Goal: Information Seeking & Learning: Learn about a topic

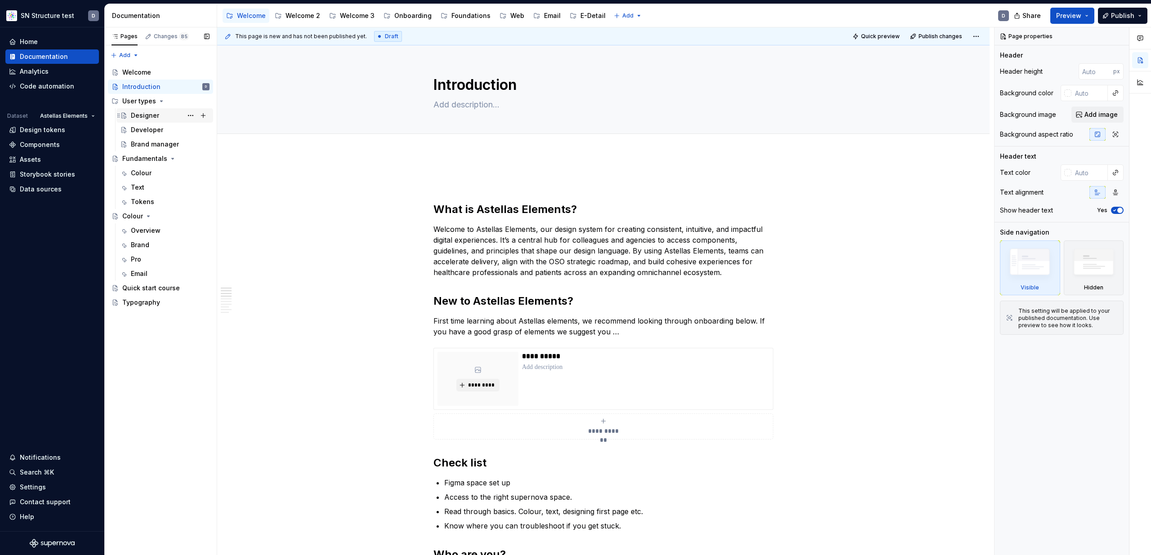
click at [149, 115] on div "Designer" at bounding box center [145, 115] width 28 height 9
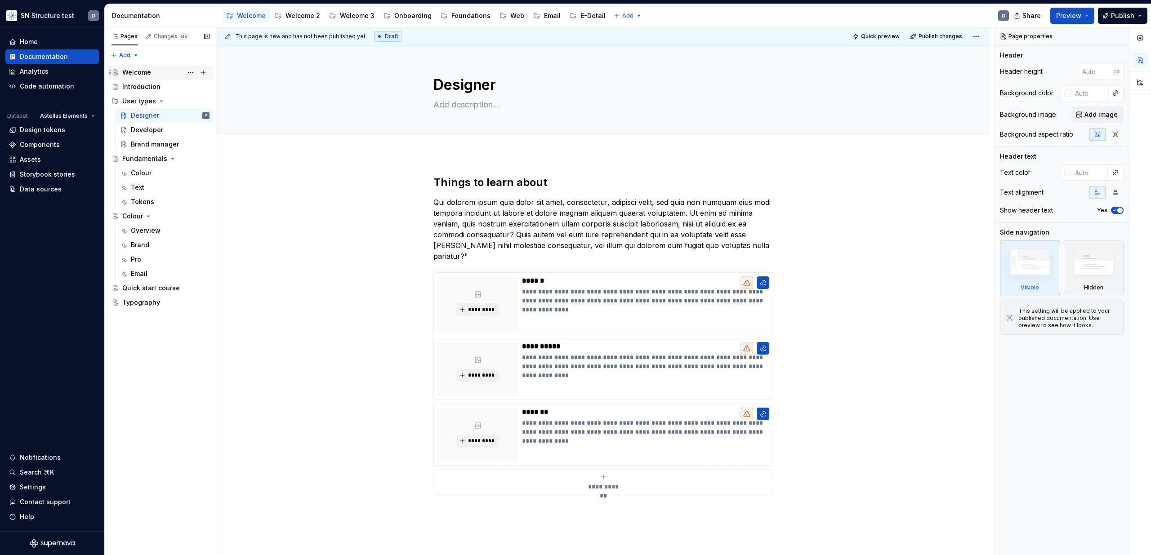
click at [138, 68] on div "Welcome" at bounding box center [136, 72] width 29 height 9
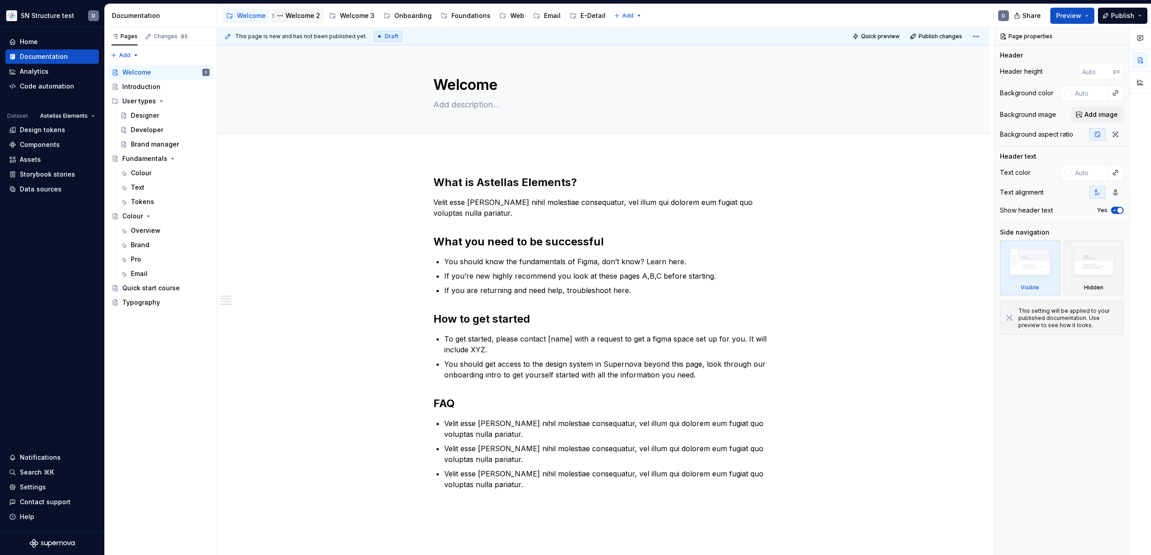
click at [301, 16] on div "Welcome 2" at bounding box center [303, 15] width 35 height 9
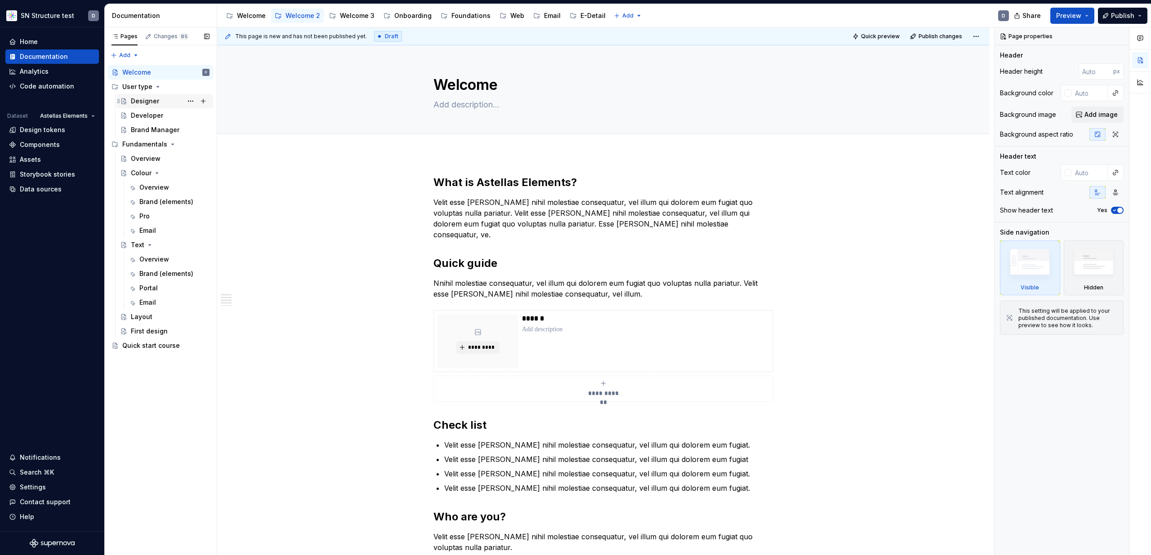
click at [156, 98] on div "Designer" at bounding box center [145, 101] width 28 height 9
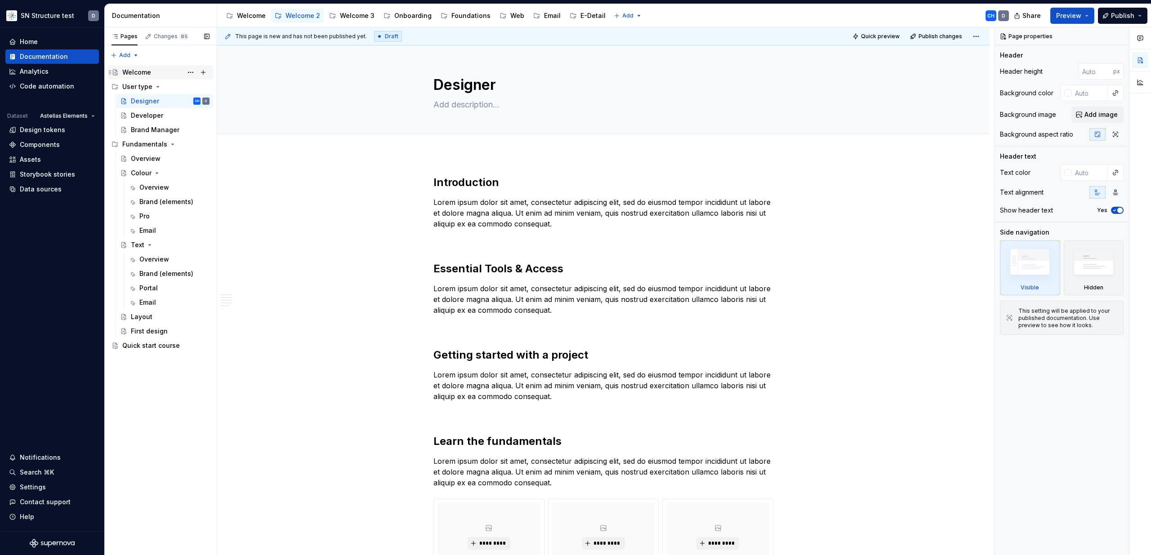
click at [154, 71] on div "Welcome" at bounding box center [165, 72] width 87 height 13
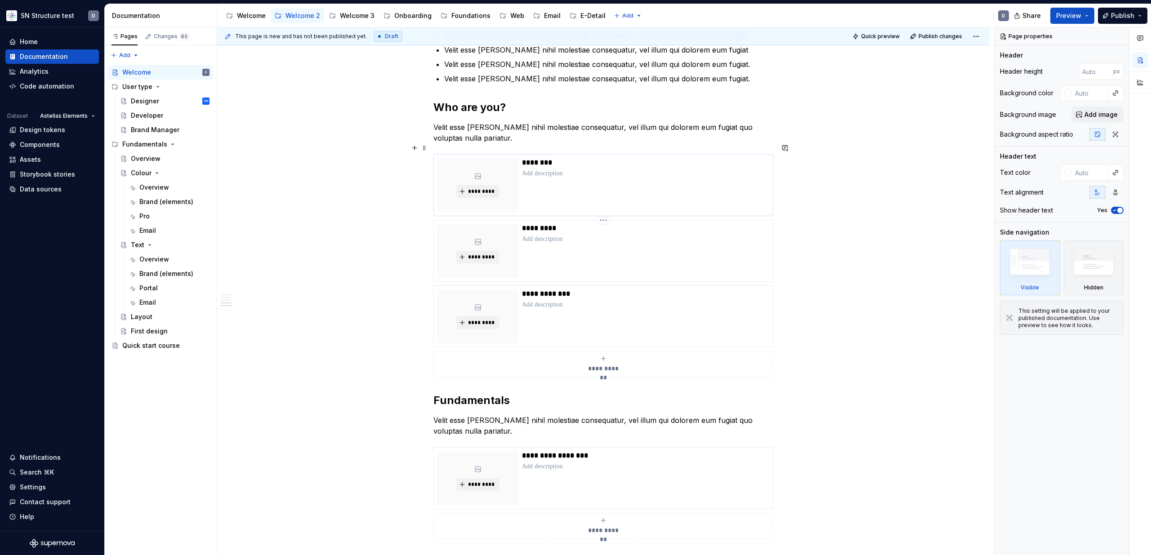
scroll to position [409, 0]
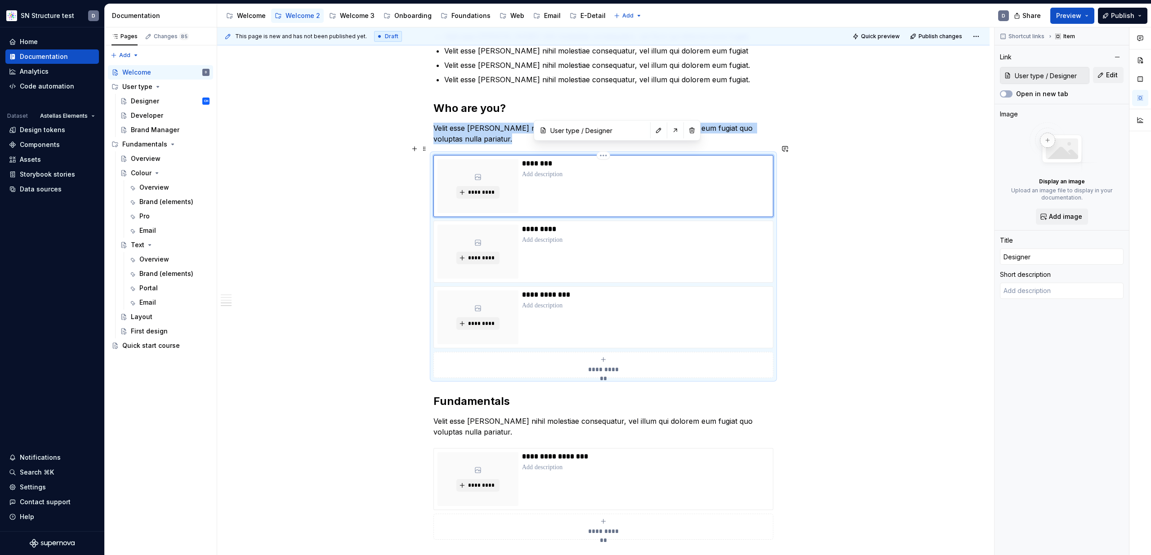
click at [584, 180] on div "********" at bounding box center [645, 186] width 247 height 54
click at [322, 206] on div "**********" at bounding box center [603, 242] width 773 height 994
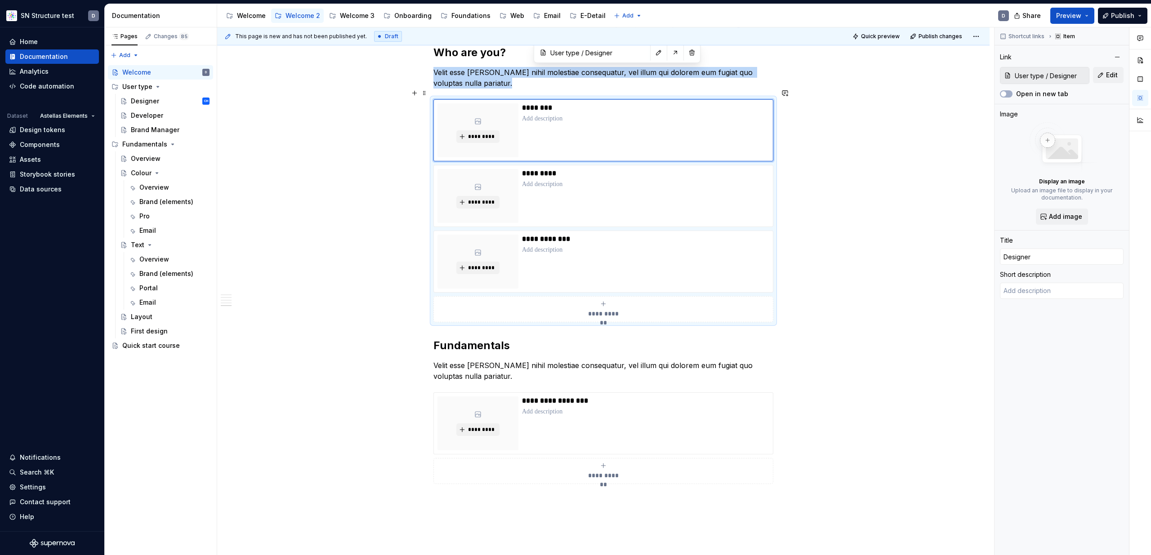
scroll to position [492, 0]
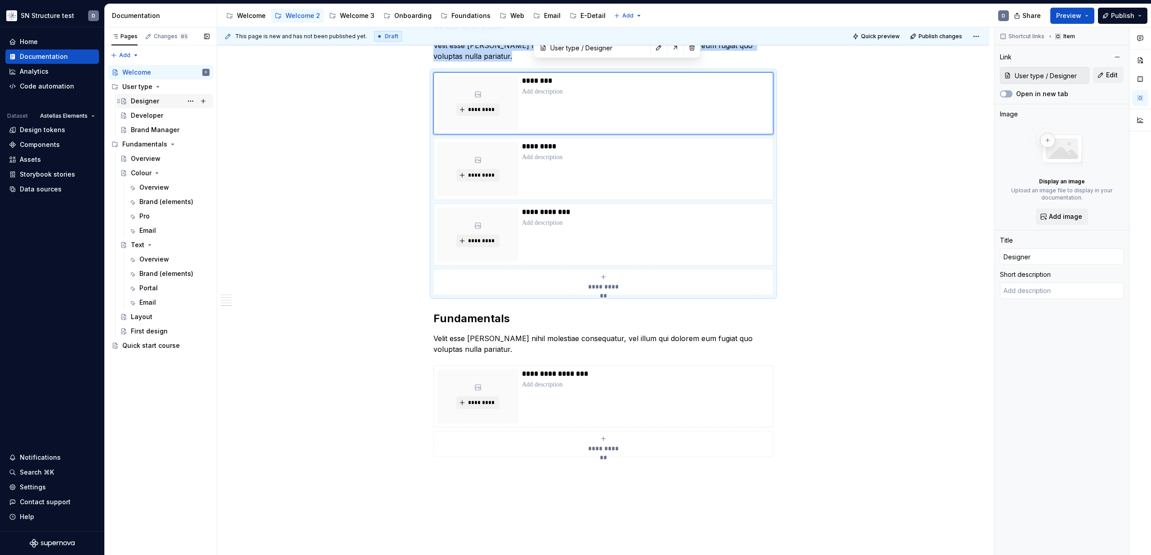
click at [160, 100] on div "Designer CH" at bounding box center [170, 101] width 79 height 13
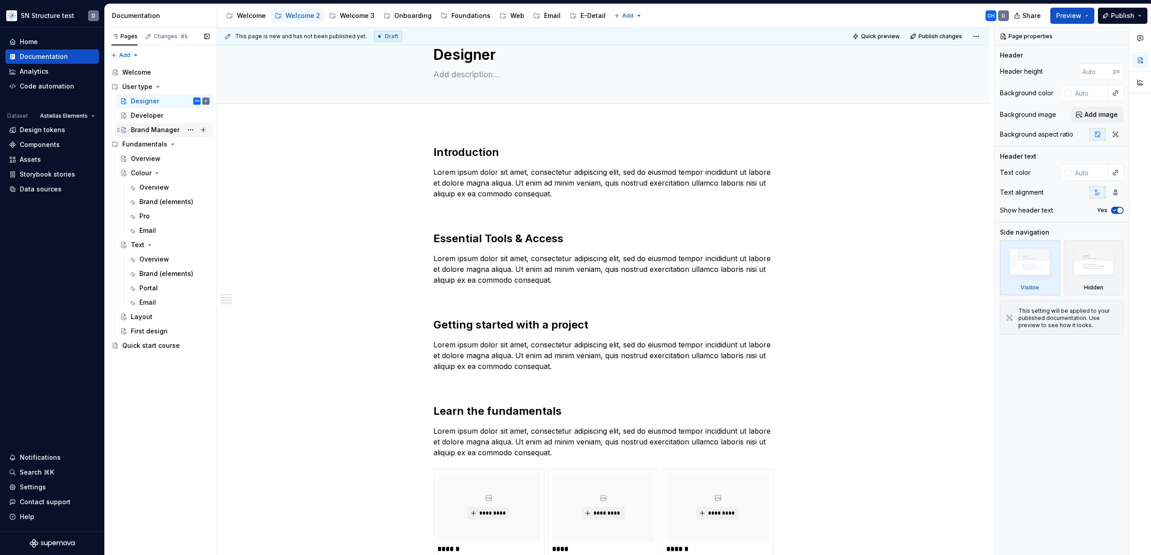
scroll to position [26, 0]
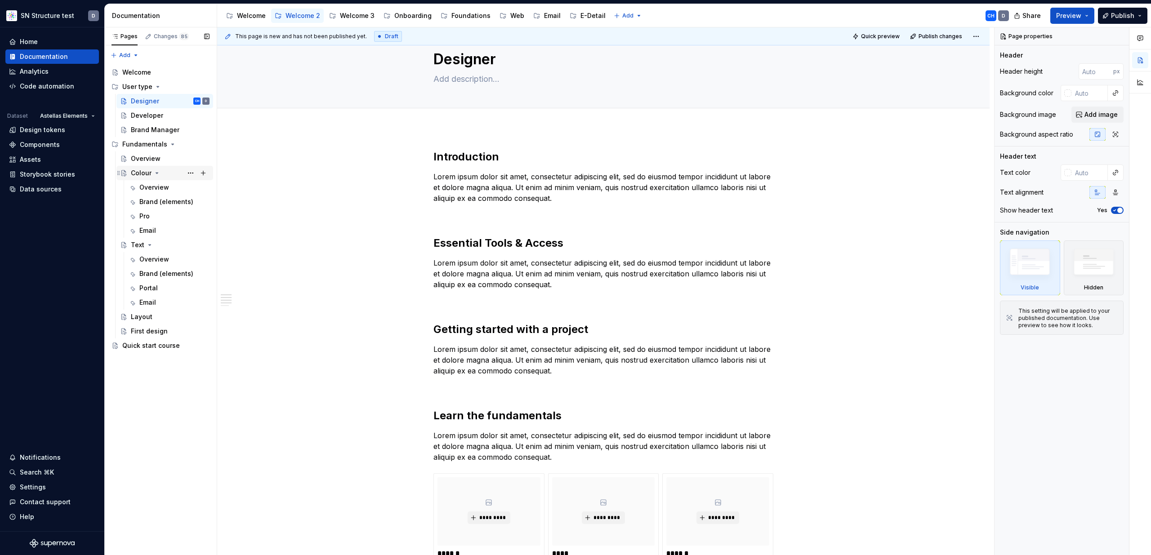
click at [142, 175] on div "Colour" at bounding box center [141, 173] width 21 height 9
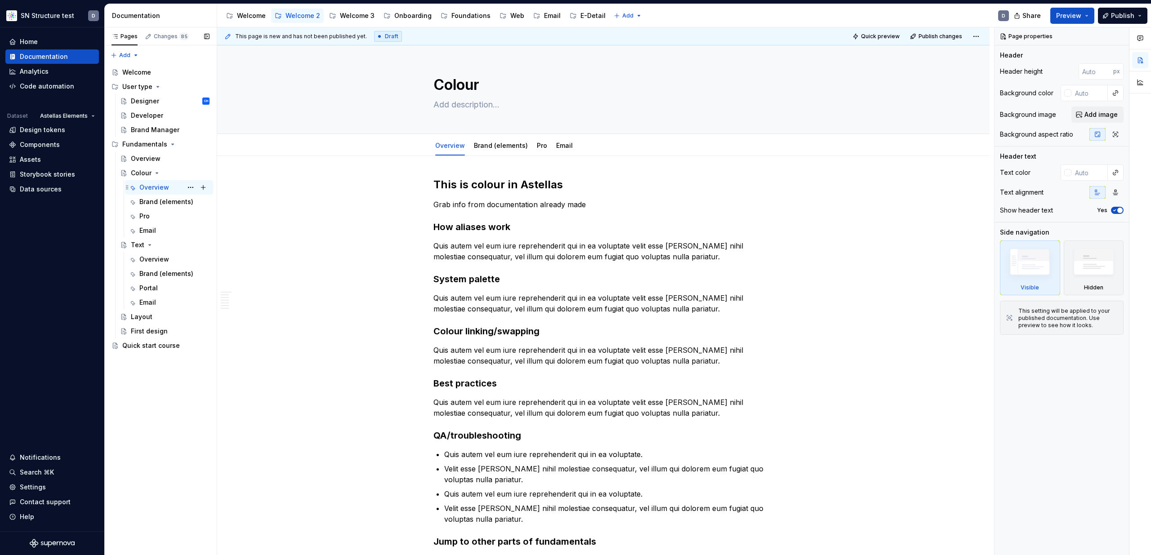
click at [154, 188] on div "Overview" at bounding box center [154, 187] width 30 height 9
click at [491, 147] on link "Brand (elements)" at bounding box center [501, 146] width 54 height 8
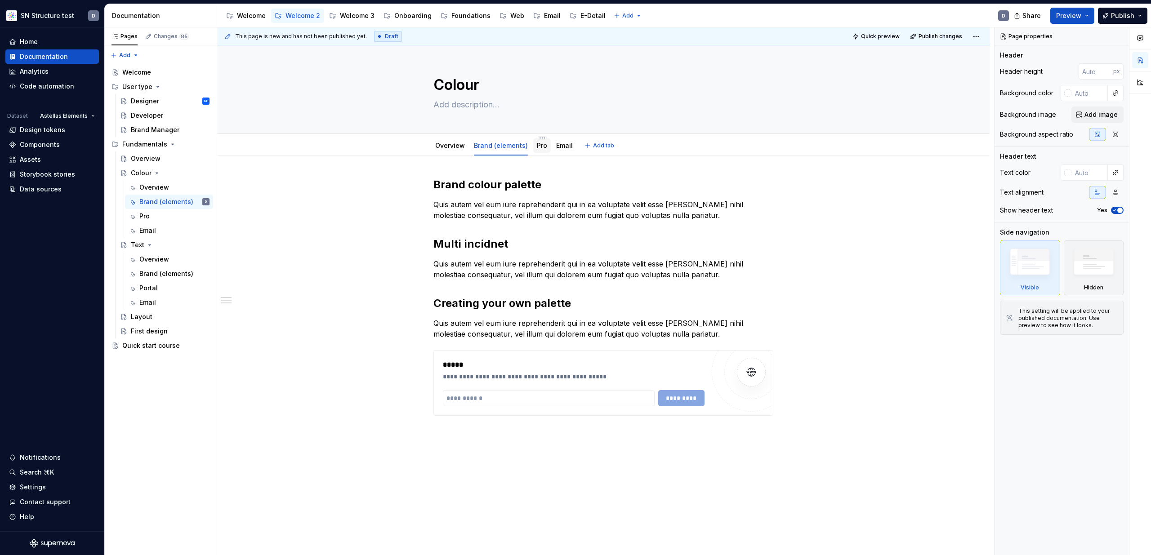
click at [539, 149] on div "Pro" at bounding box center [542, 145] width 10 height 9
click at [544, 149] on link "Pro" at bounding box center [542, 146] width 10 height 8
click at [454, 146] on link "Overview" at bounding box center [450, 146] width 30 height 8
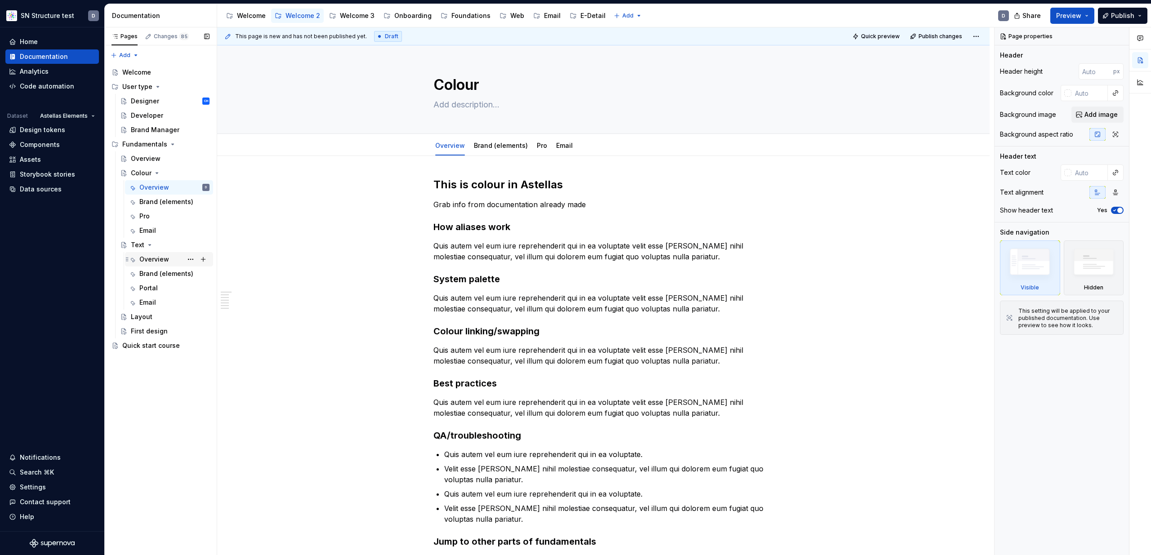
click at [152, 259] on div "Overview" at bounding box center [154, 259] width 30 height 9
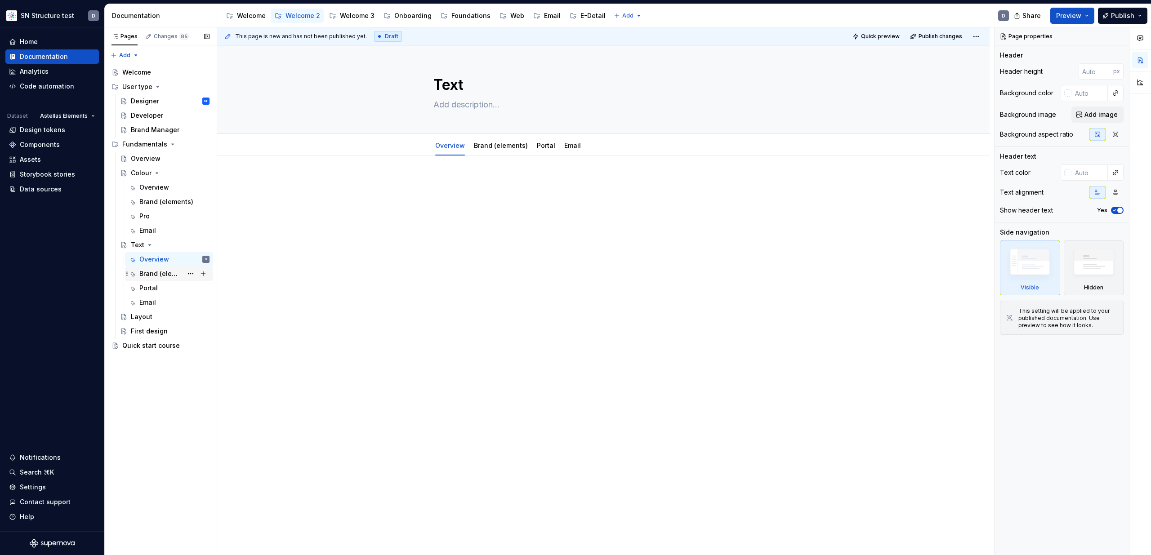
click at [155, 275] on div "Brand (elements)" at bounding box center [160, 273] width 43 height 9
click at [156, 288] on div "Portal" at bounding box center [148, 288] width 18 height 9
click at [162, 318] on div "Layout" at bounding box center [170, 317] width 79 height 13
click at [355, 18] on div "Welcome 3" at bounding box center [357, 15] width 35 height 9
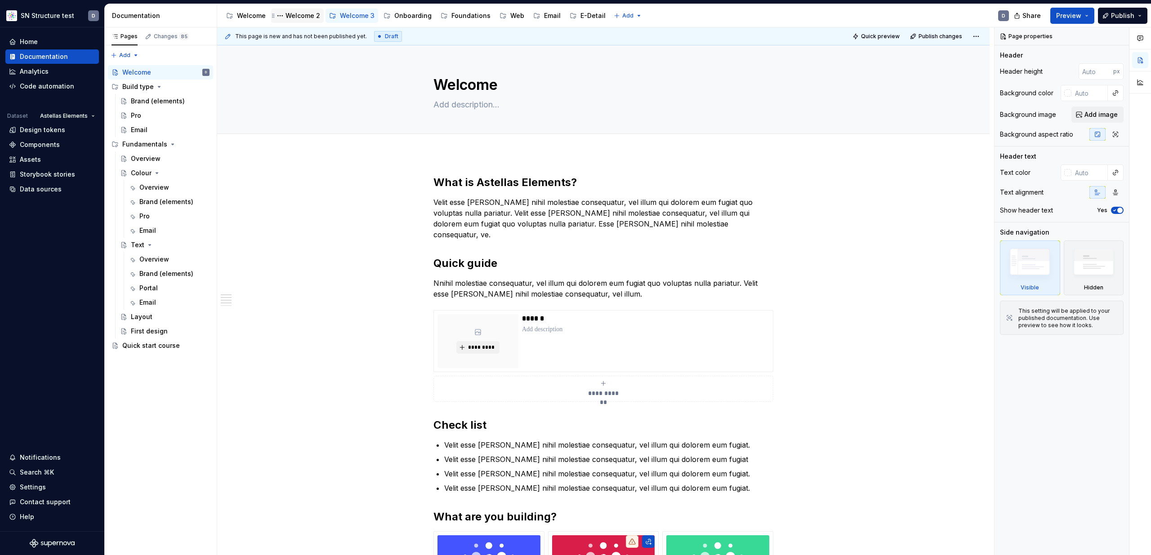
click at [308, 17] on div "Welcome 2" at bounding box center [303, 15] width 35 height 9
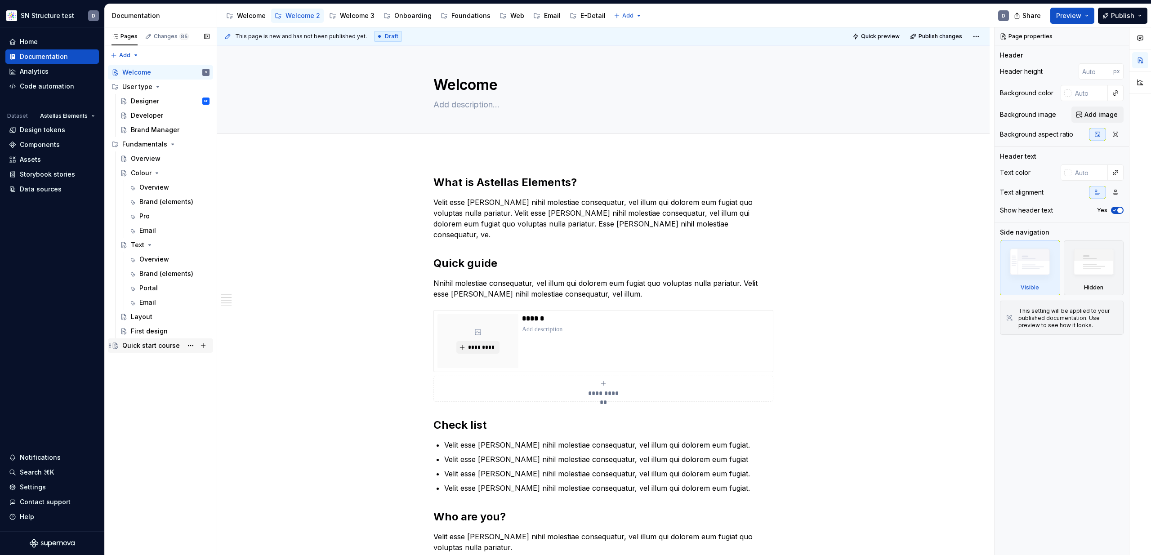
click at [161, 347] on div "Quick start course" at bounding box center [151, 345] width 58 height 9
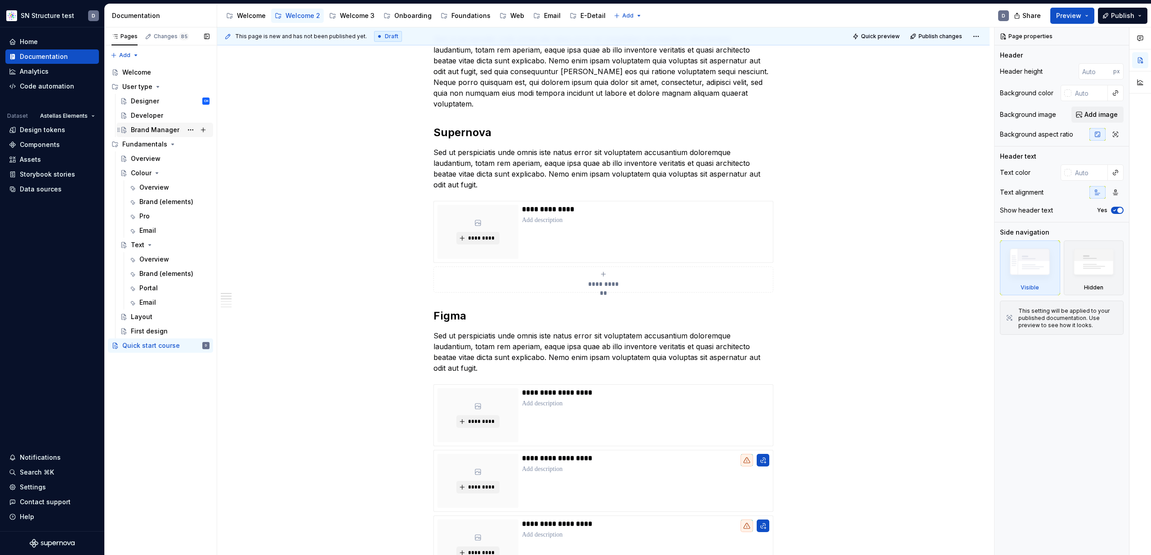
scroll to position [122, 0]
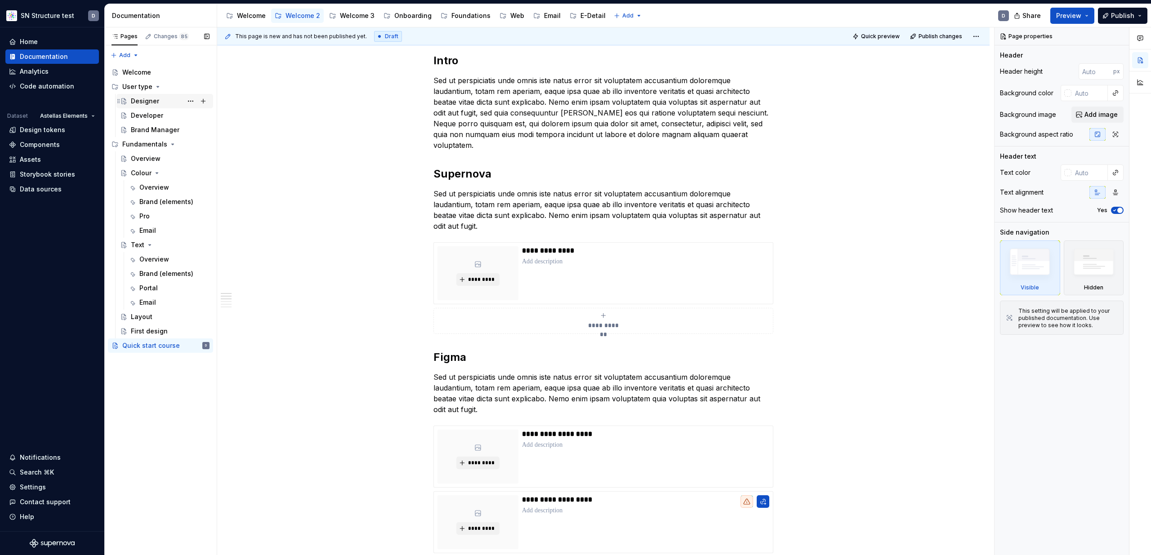
click at [160, 98] on div "Designer CH" at bounding box center [170, 101] width 79 height 13
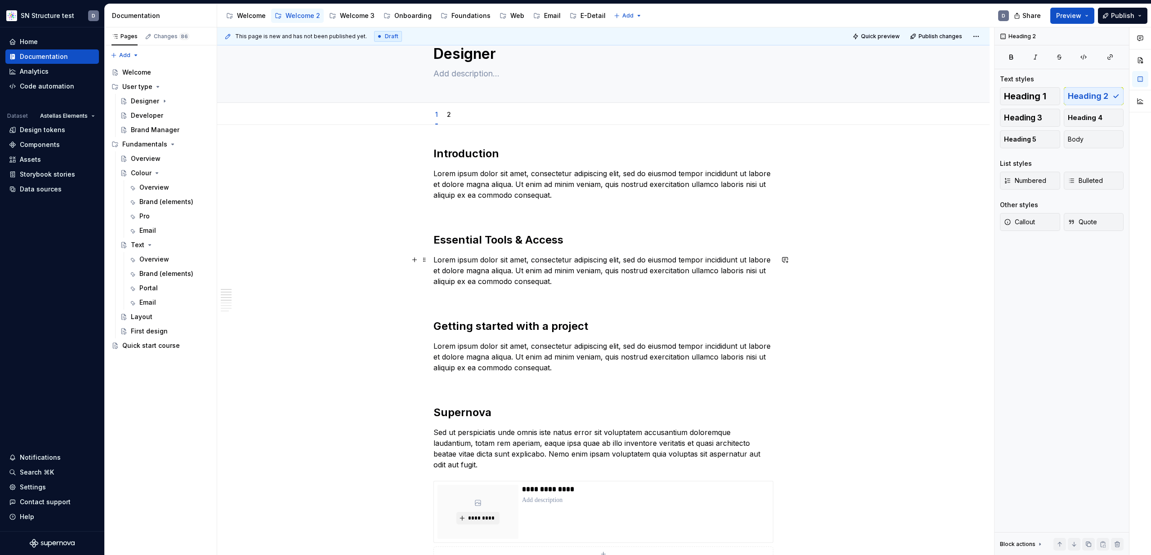
scroll to position [5, 0]
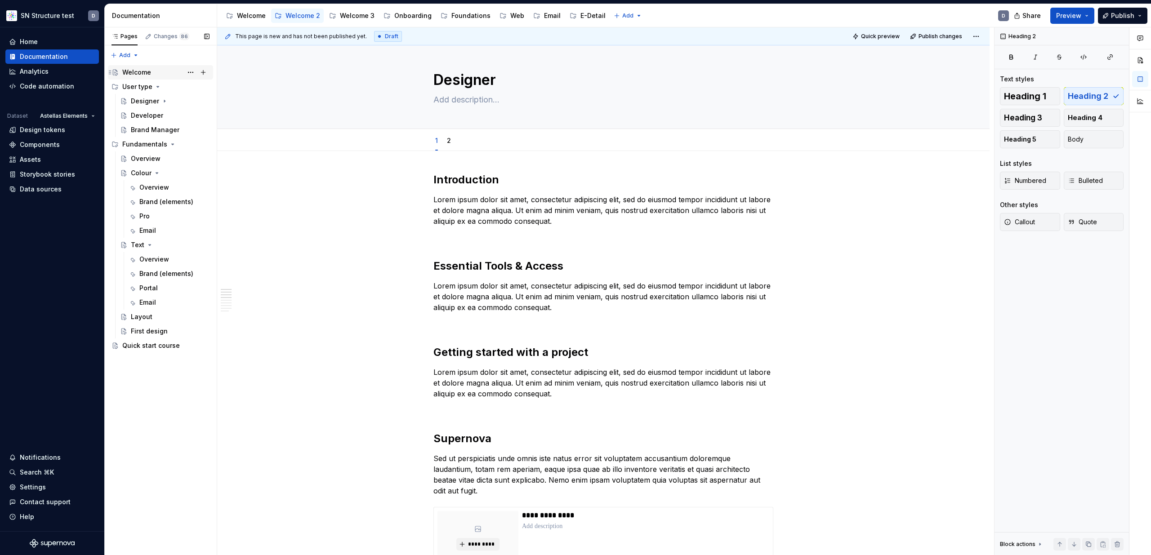
click at [132, 75] on div "Welcome" at bounding box center [136, 72] width 29 height 9
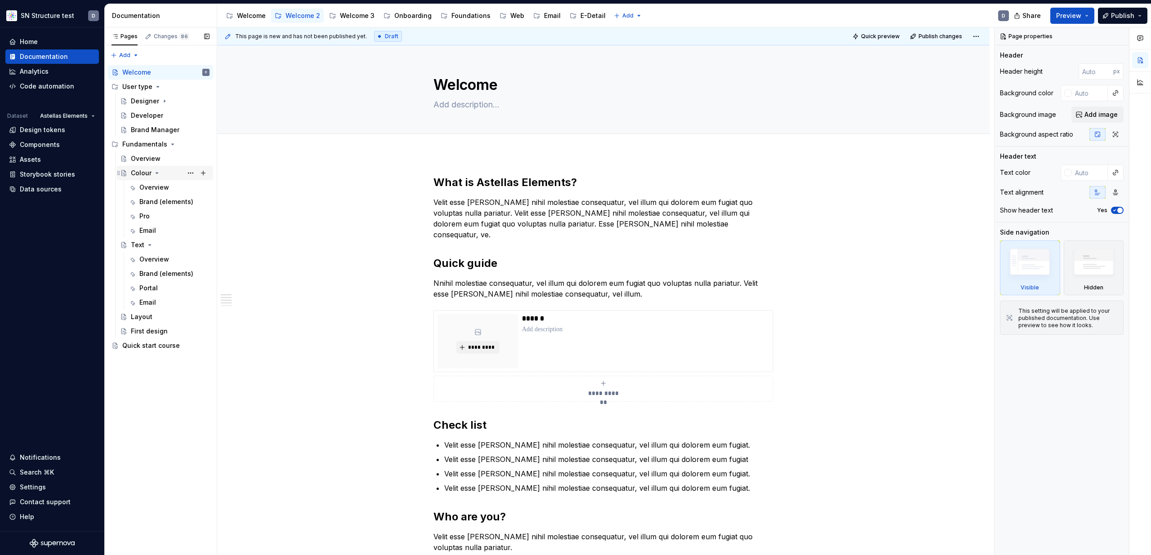
click at [151, 174] on div "Colour" at bounding box center [170, 173] width 79 height 13
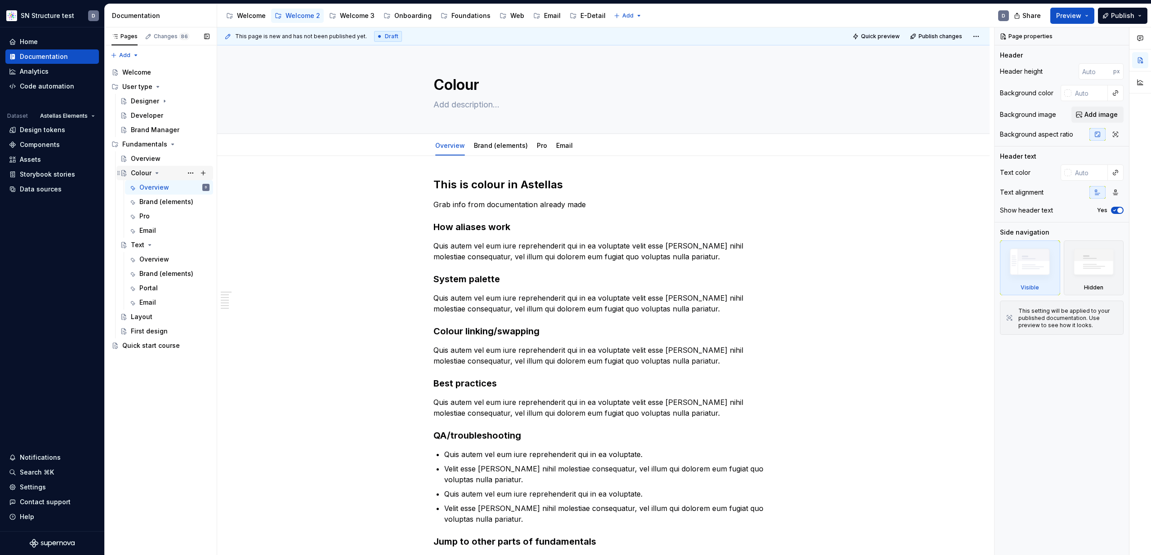
click at [170, 173] on div "Colour" at bounding box center [170, 173] width 79 height 13
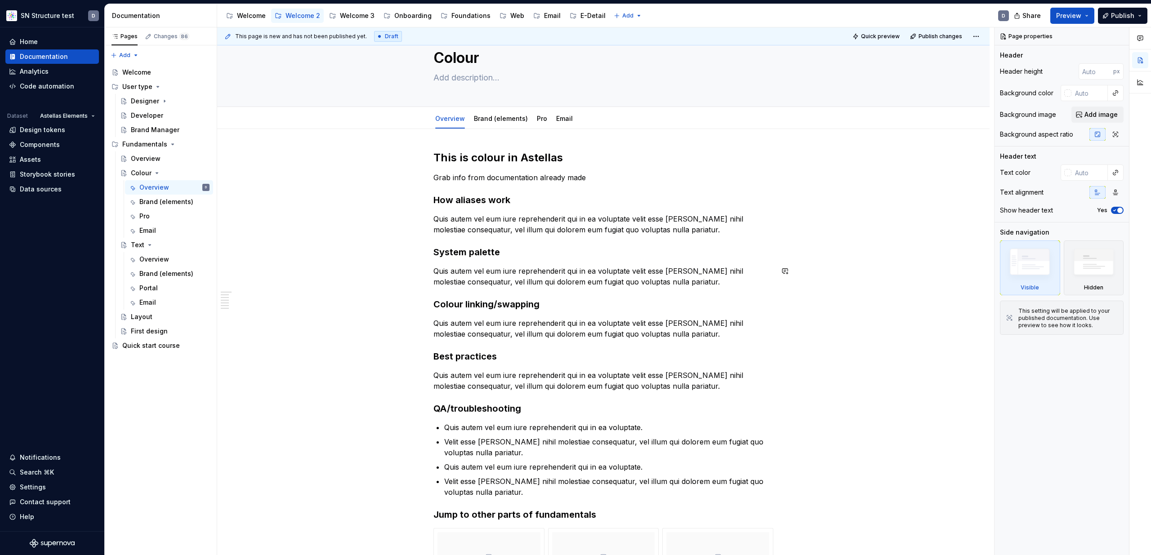
scroll to position [27, 0]
click at [493, 124] on div "Brand (elements)" at bounding box center [500, 118] width 61 height 14
click at [154, 204] on div "Brand (elements)" at bounding box center [160, 201] width 43 height 9
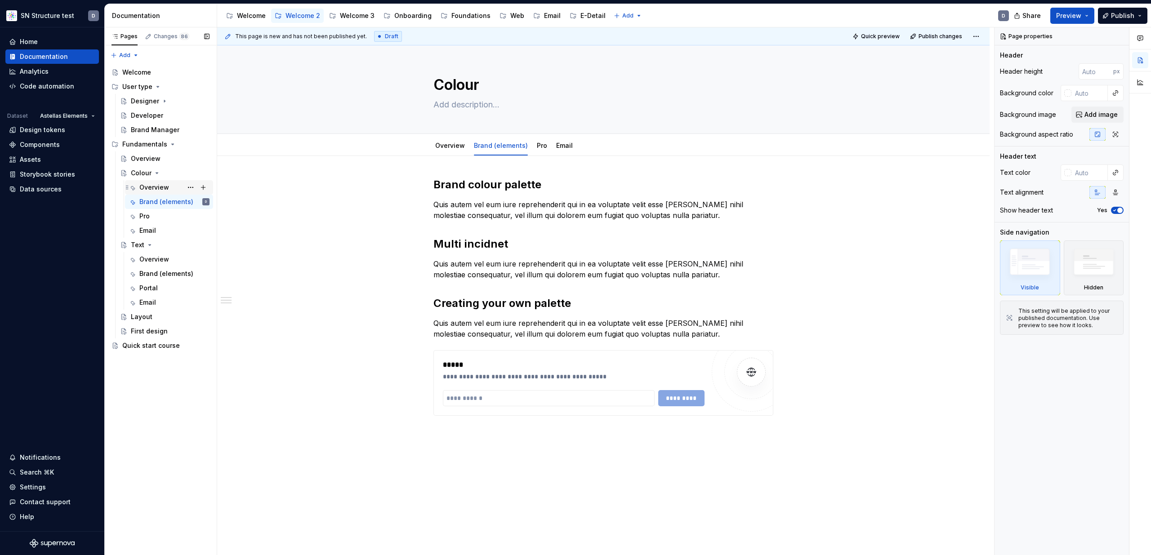
click at [156, 188] on div "Overview" at bounding box center [154, 187] width 30 height 9
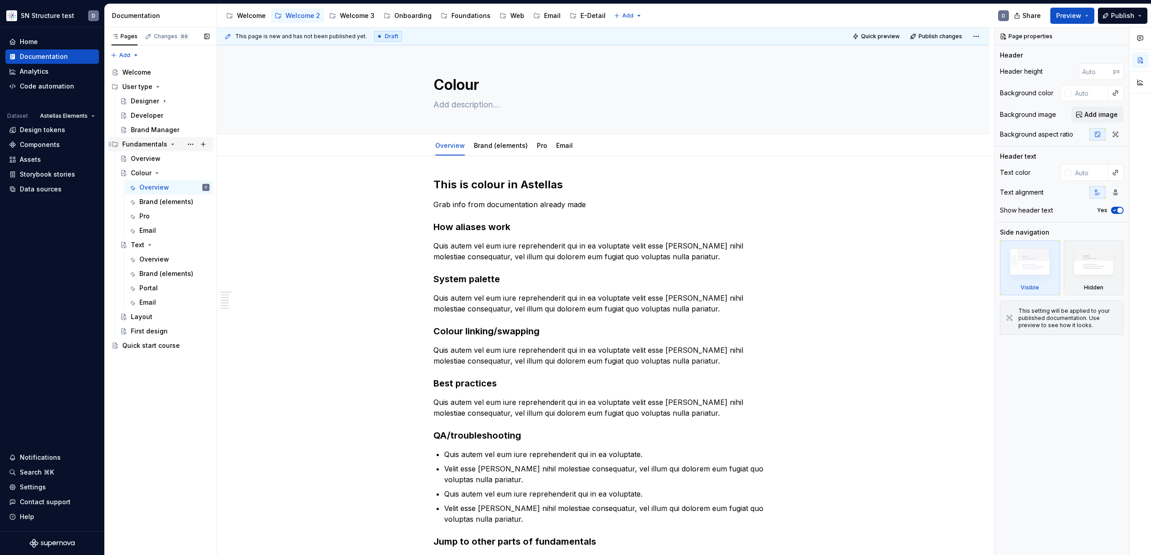
click at [148, 147] on div "Fundamentals" at bounding box center [144, 144] width 45 height 9
click at [146, 161] on div "Overview" at bounding box center [146, 158] width 30 height 9
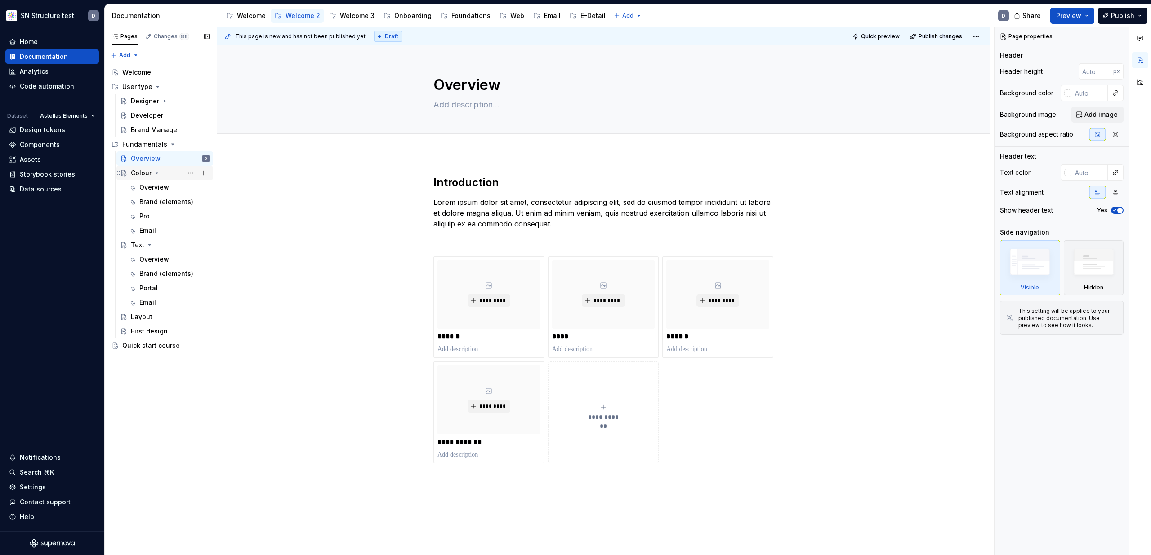
click at [137, 174] on div "Colour" at bounding box center [141, 173] width 21 height 9
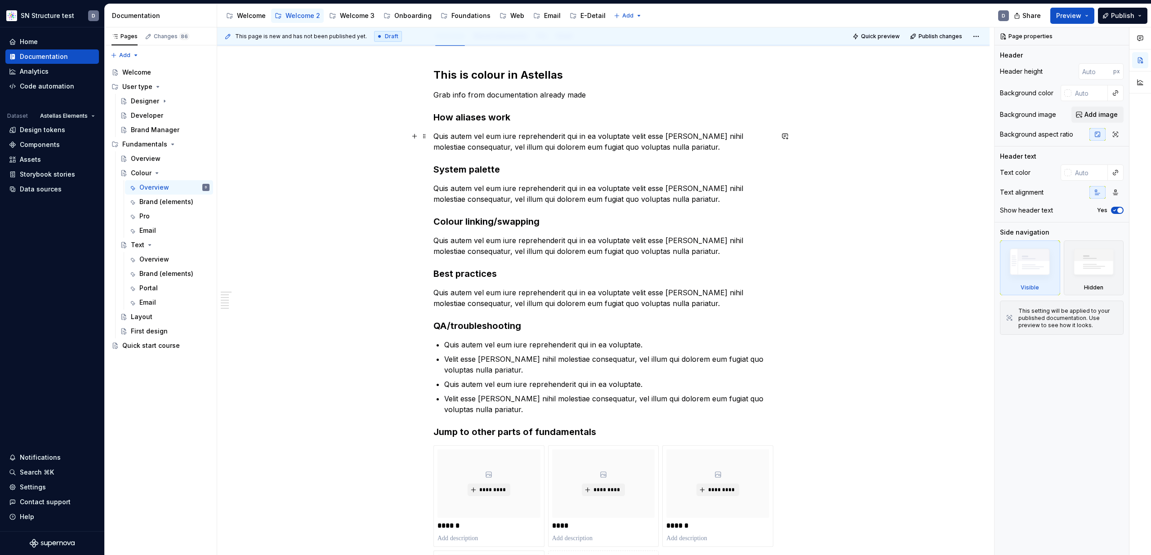
scroll to position [127, 0]
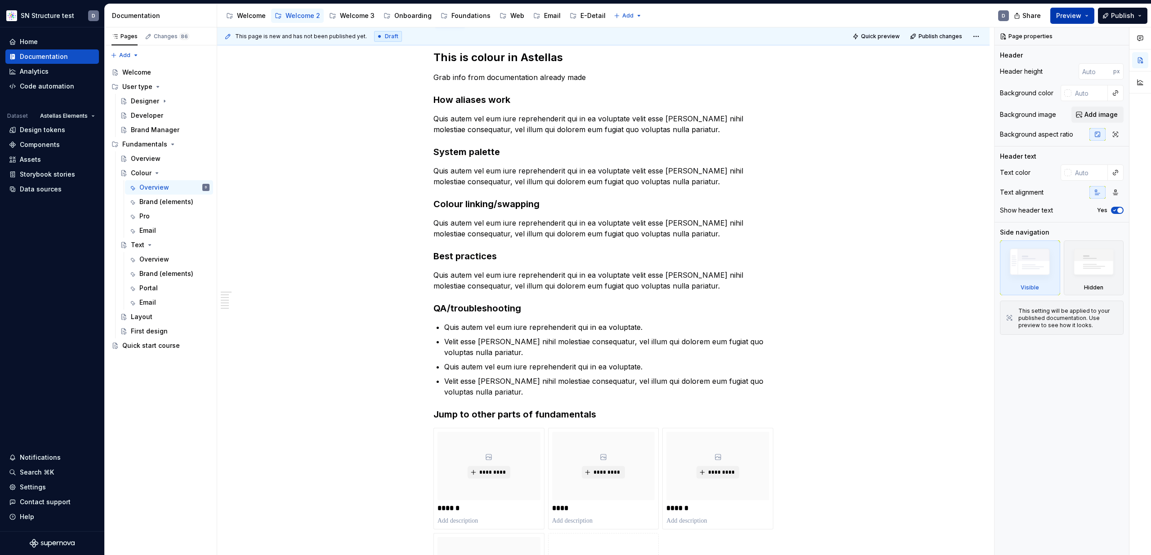
click at [1087, 17] on button "Preview" at bounding box center [1073, 16] width 44 height 16
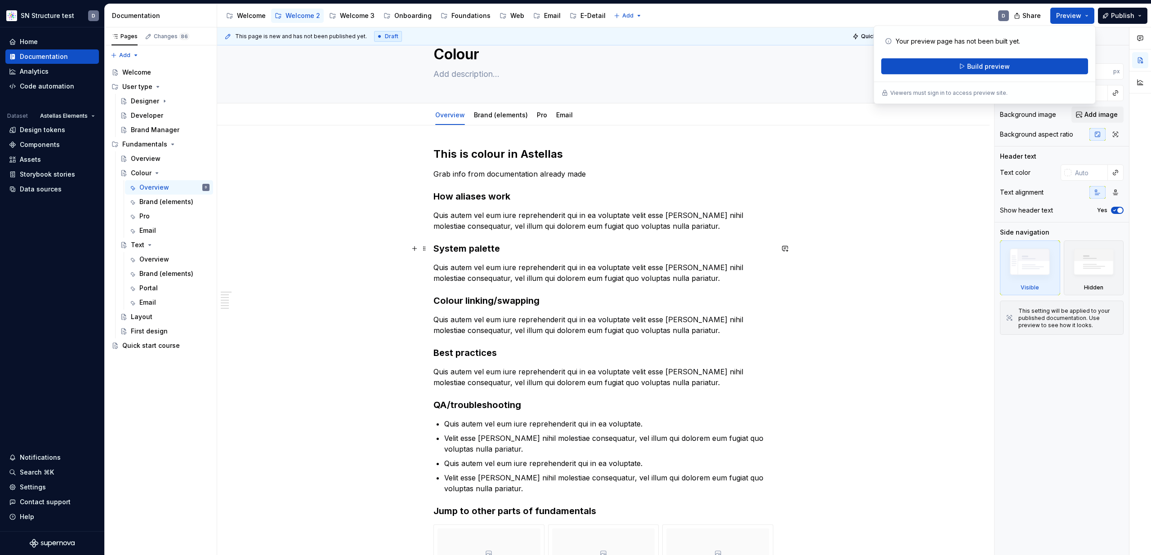
scroll to position [0, 0]
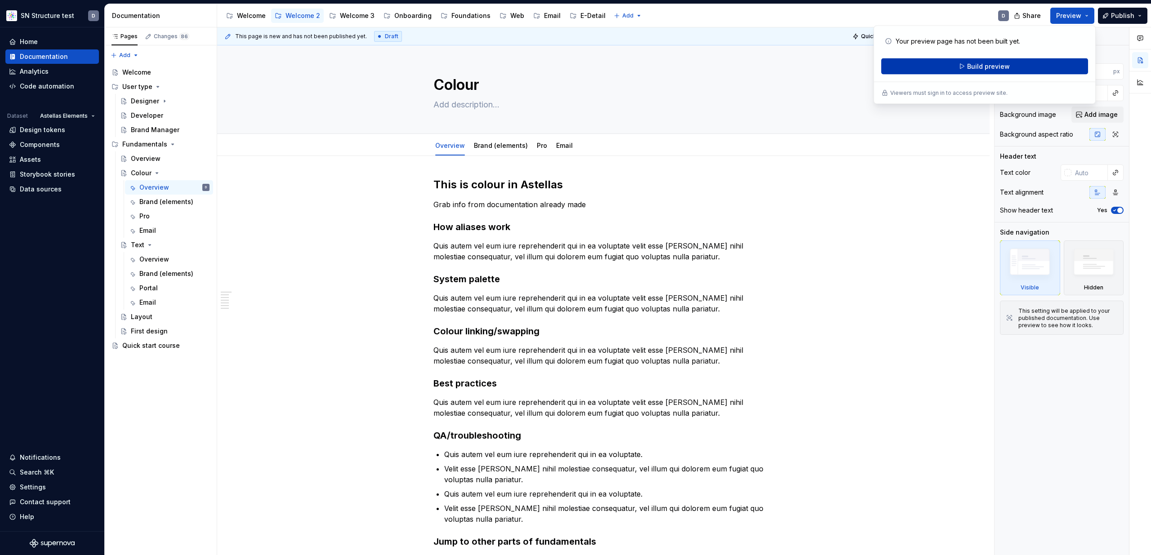
click at [998, 65] on span "Build preview" at bounding box center [988, 66] width 43 height 9
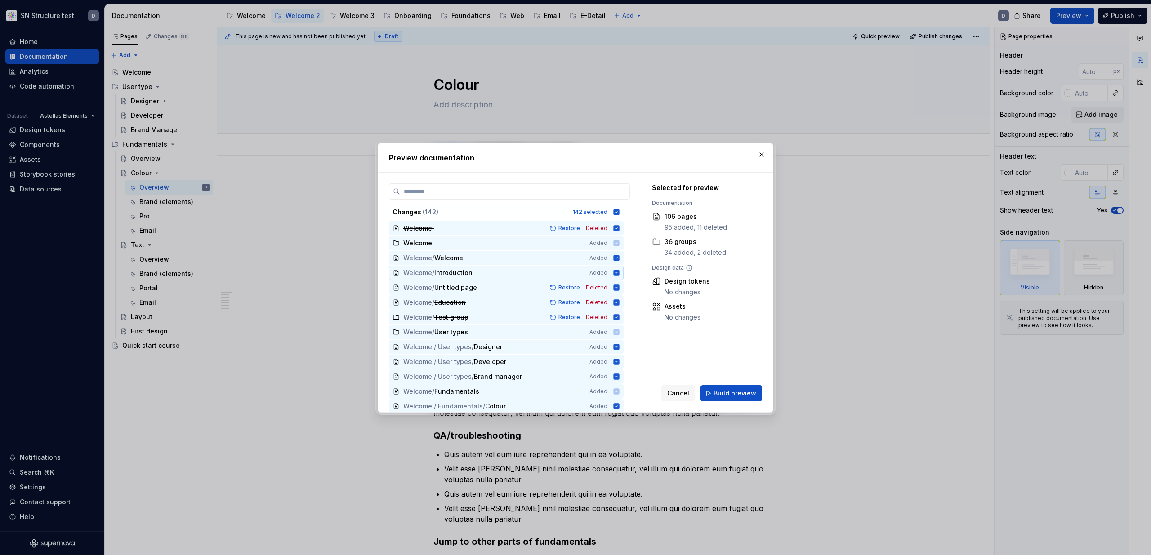
scroll to position [0, 0]
click at [620, 211] on icon at bounding box center [617, 212] width 6 height 6
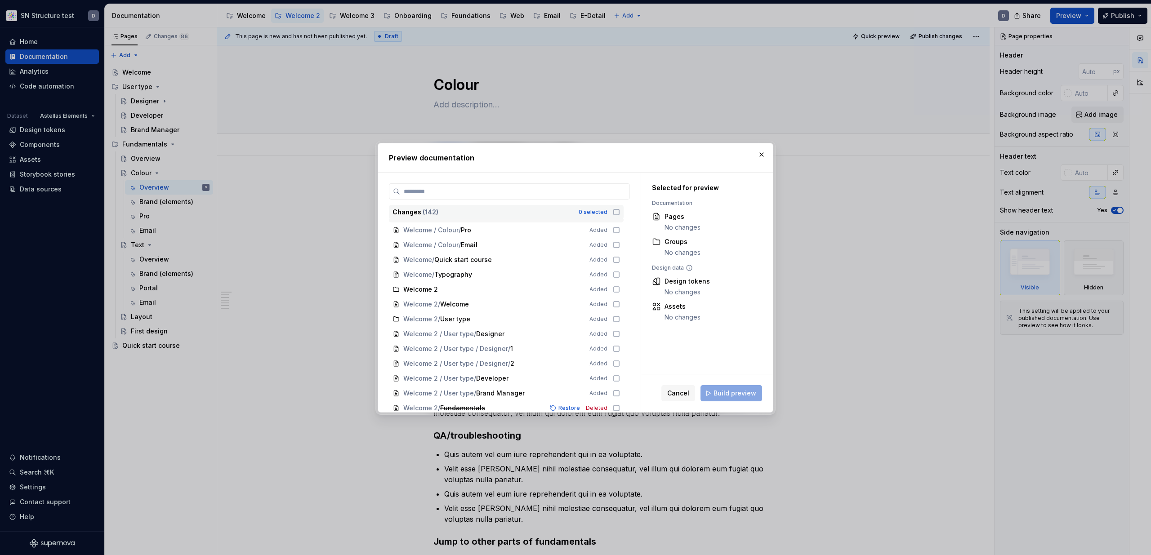
scroll to position [284, 0]
click at [619, 285] on icon at bounding box center [616, 285] width 7 height 7
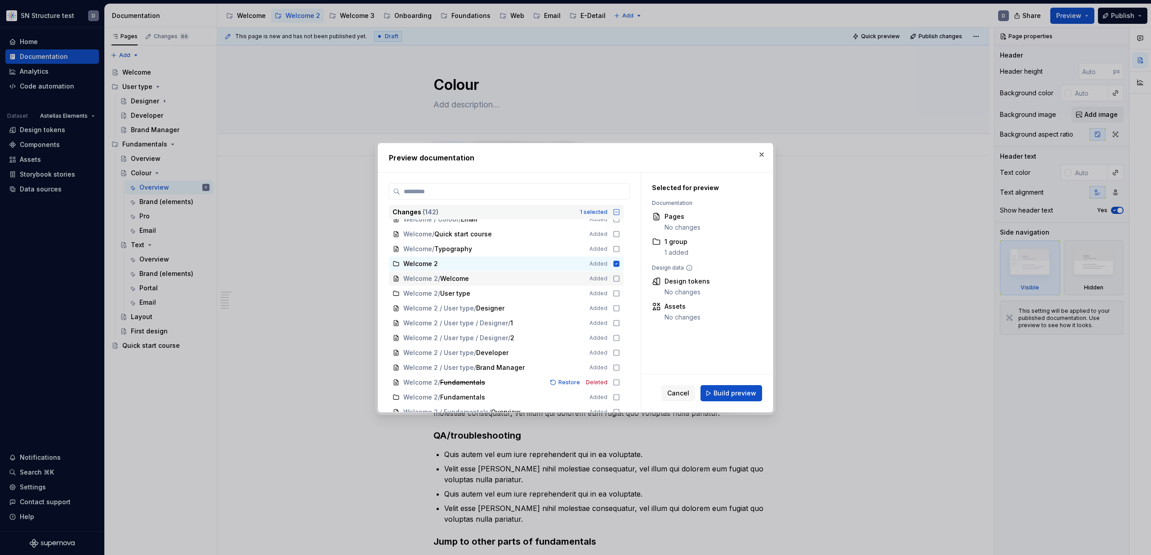
scroll to position [306, 0]
click at [620, 278] on icon at bounding box center [616, 278] width 7 height 7
click at [620, 291] on icon at bounding box center [616, 290] width 7 height 7
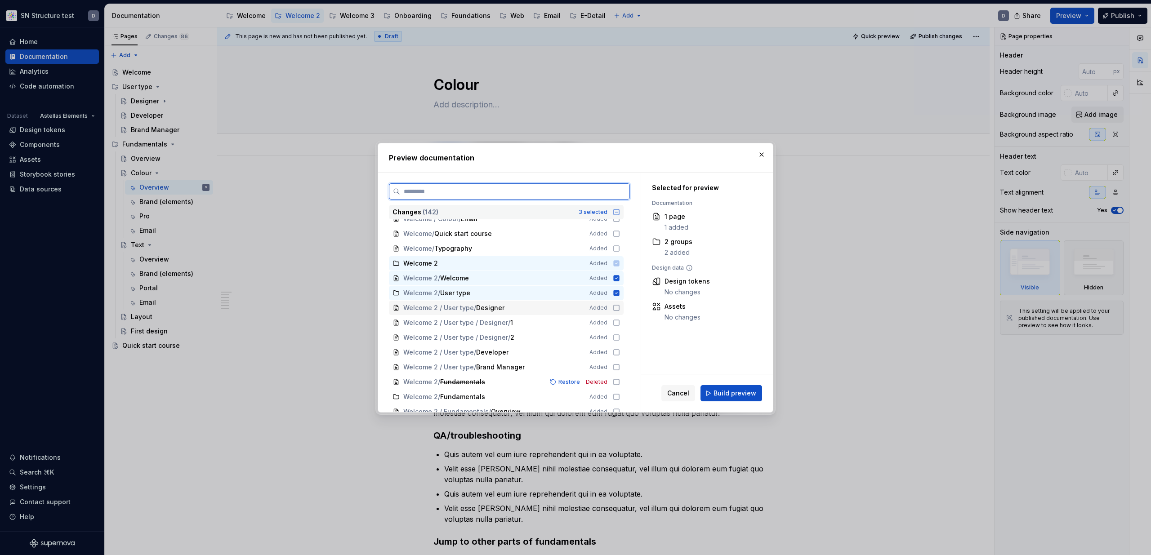
click at [619, 306] on icon at bounding box center [616, 307] width 7 height 7
drag, startPoint x: 621, startPoint y: 323, endPoint x: 621, endPoint y: 331, distance: 7.7
click at [620, 323] on icon at bounding box center [616, 322] width 7 height 7
click at [620, 339] on icon at bounding box center [616, 338] width 7 height 7
click at [620, 353] on icon at bounding box center [616, 352] width 7 height 7
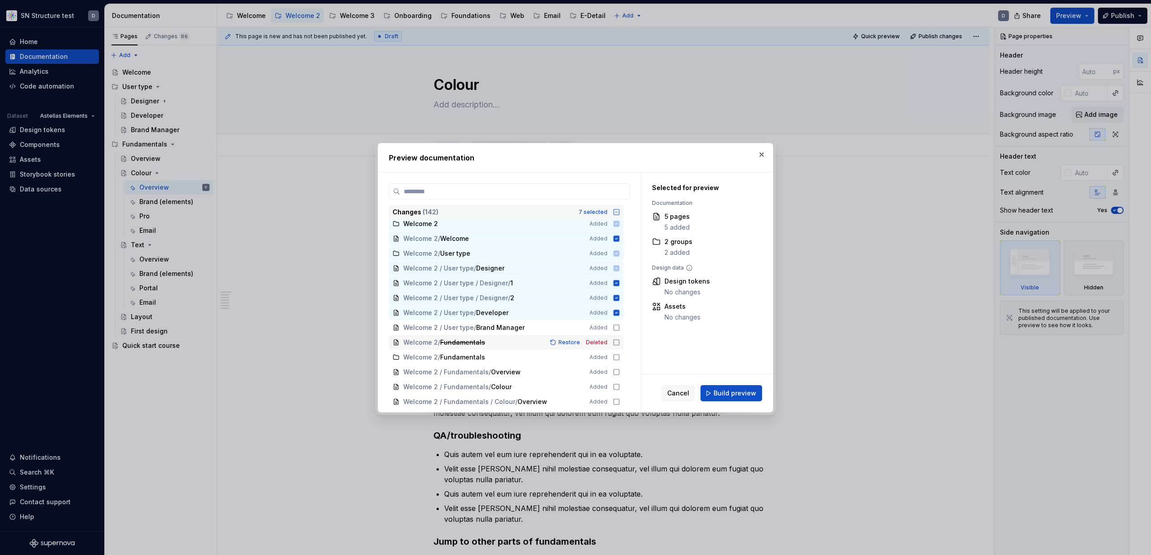
scroll to position [347, 0]
click at [620, 326] on icon at bounding box center [616, 326] width 7 height 7
click at [620, 356] on icon at bounding box center [616, 356] width 7 height 7
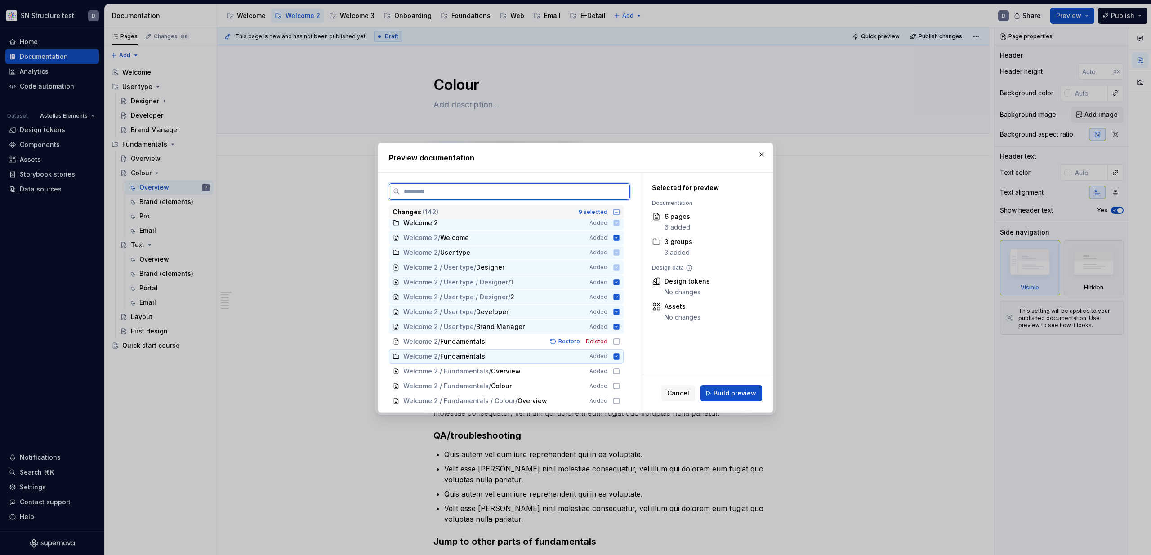
scroll to position [394, 0]
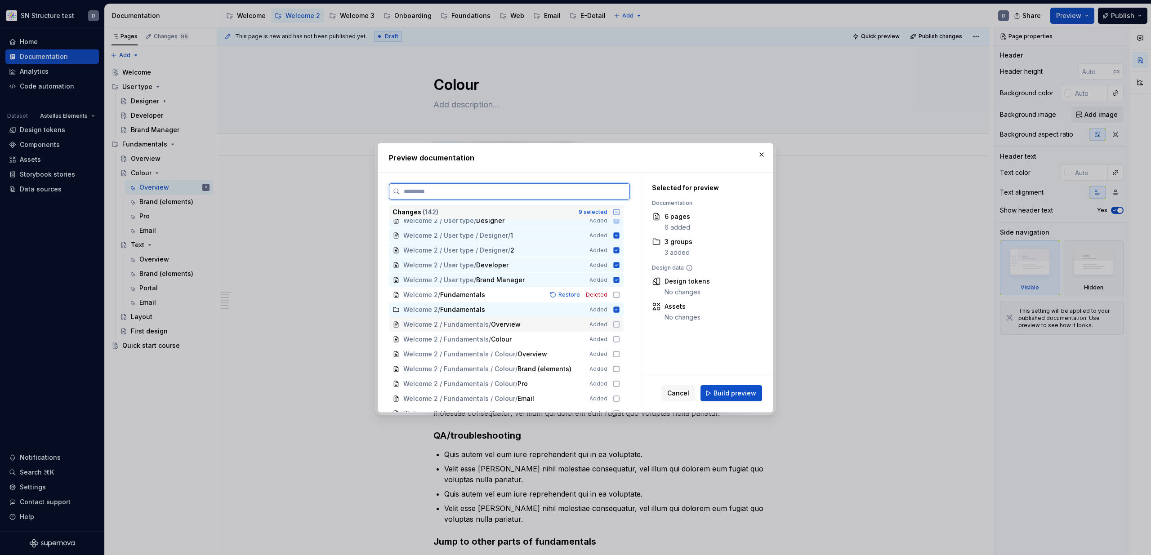
click at [620, 323] on icon at bounding box center [616, 324] width 7 height 7
click at [619, 339] on icon at bounding box center [616, 339] width 7 height 7
click at [619, 356] on icon at bounding box center [616, 354] width 7 height 7
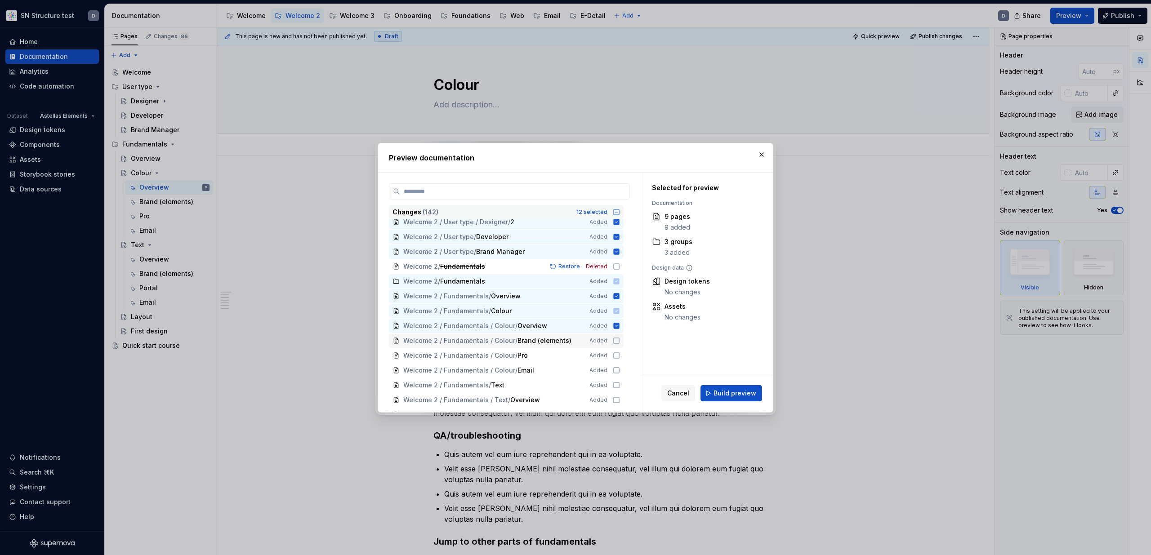
scroll to position [429, 0]
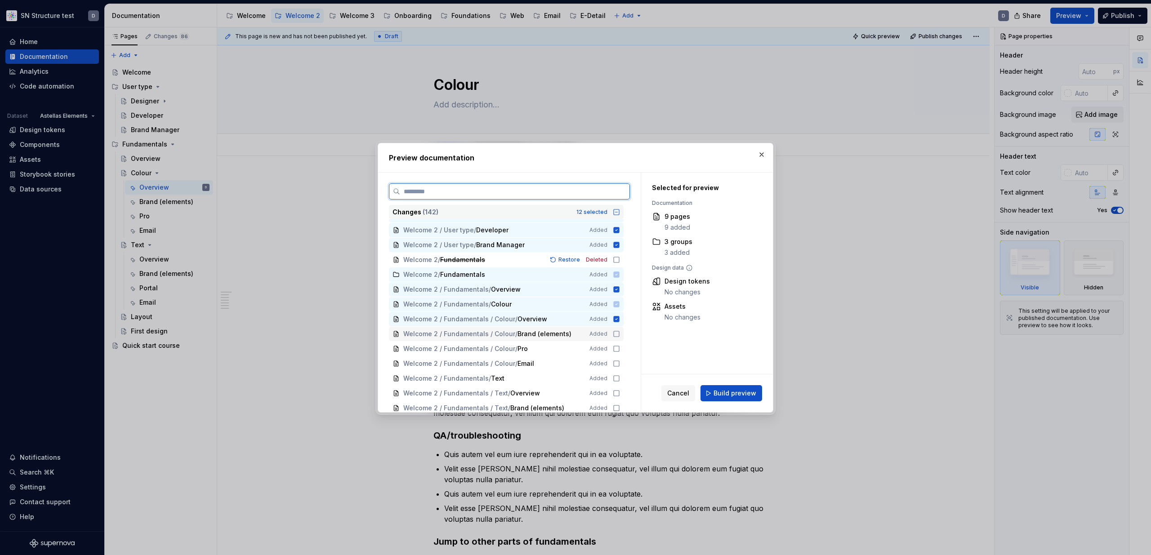
click at [620, 335] on icon at bounding box center [616, 334] width 7 height 7
click at [619, 347] on icon at bounding box center [616, 348] width 7 height 7
click at [619, 361] on icon at bounding box center [616, 363] width 7 height 7
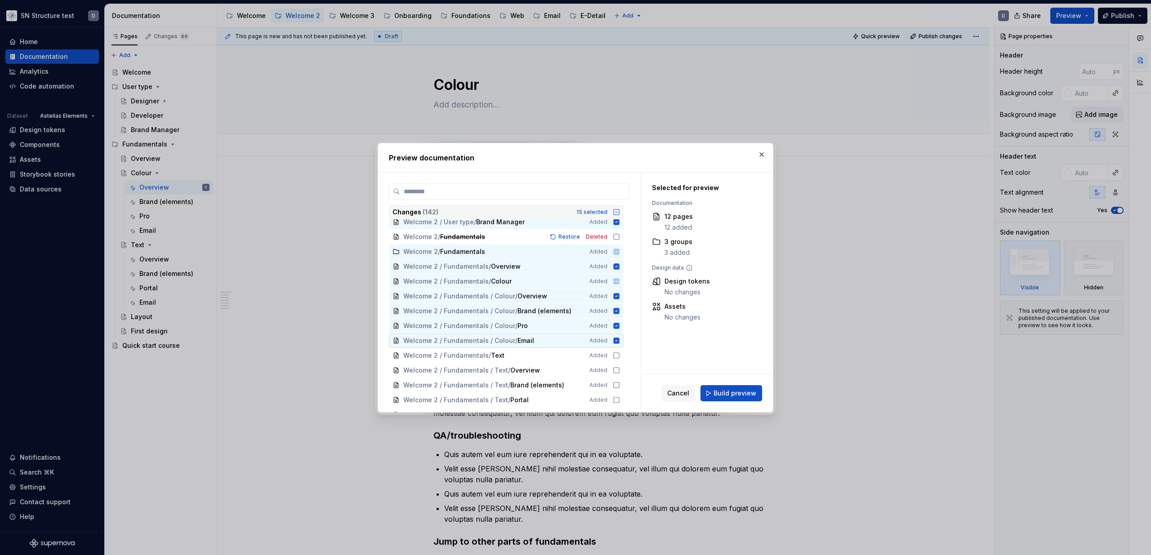
scroll to position [465, 0]
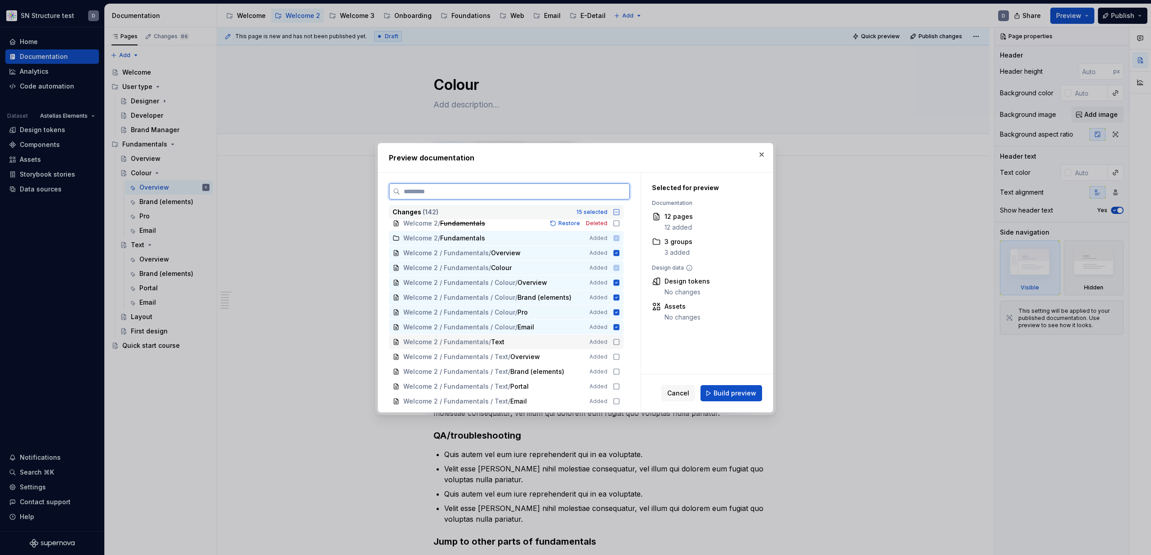
click at [620, 346] on div "Welcome 2 / Fundamentals / Text Added" at bounding box center [506, 342] width 235 height 14
click at [619, 358] on icon at bounding box center [616, 356] width 7 height 7
click at [620, 370] on icon at bounding box center [616, 371] width 7 height 7
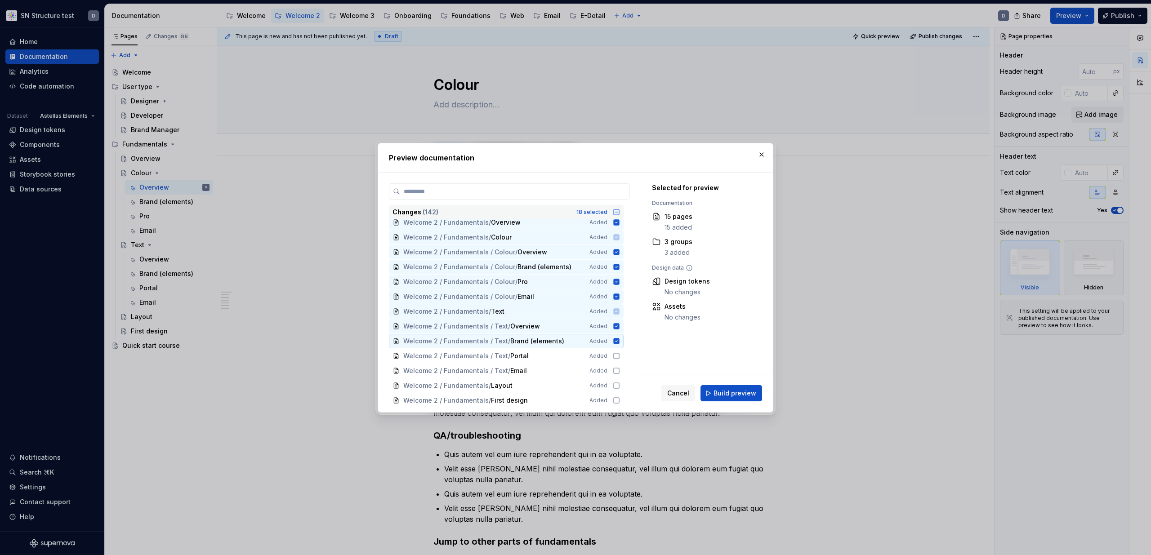
scroll to position [504, 0]
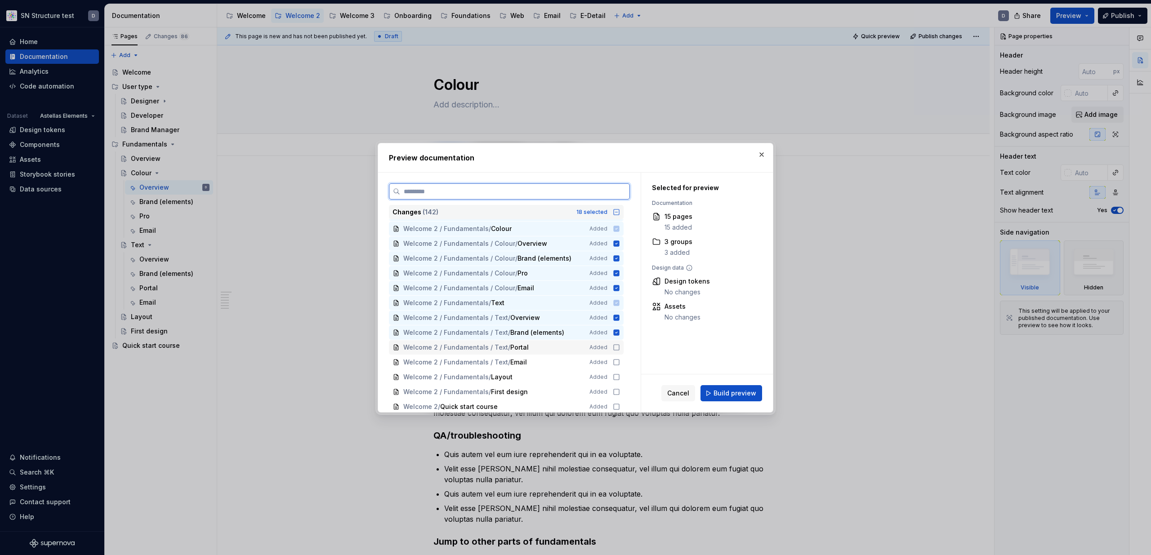
click at [620, 345] on icon at bounding box center [616, 347] width 7 height 7
click at [620, 364] on icon at bounding box center [616, 362] width 7 height 7
click at [619, 377] on icon at bounding box center [616, 377] width 7 height 7
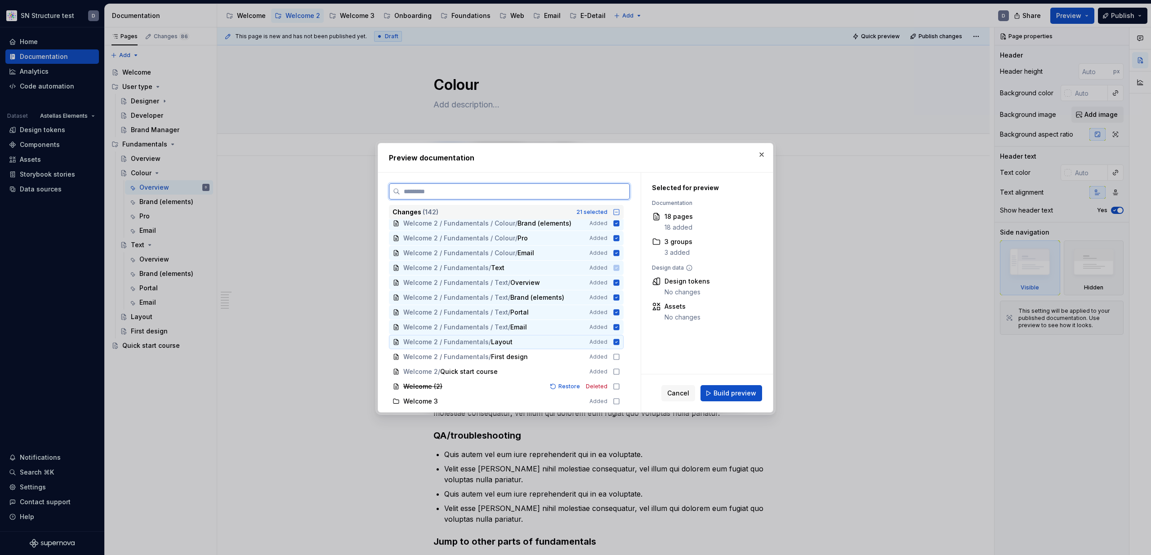
scroll to position [546, 0]
click at [619, 348] on icon at bounding box center [616, 349] width 7 height 7
click at [620, 364] on icon at bounding box center [616, 364] width 7 height 7
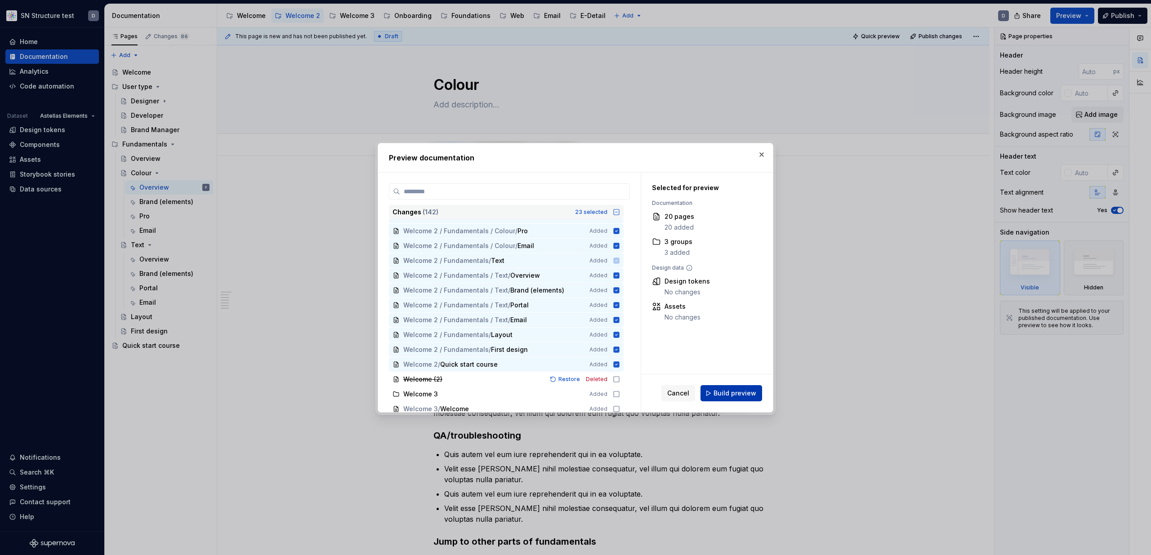
click at [715, 391] on button "Build preview" at bounding box center [732, 393] width 62 height 16
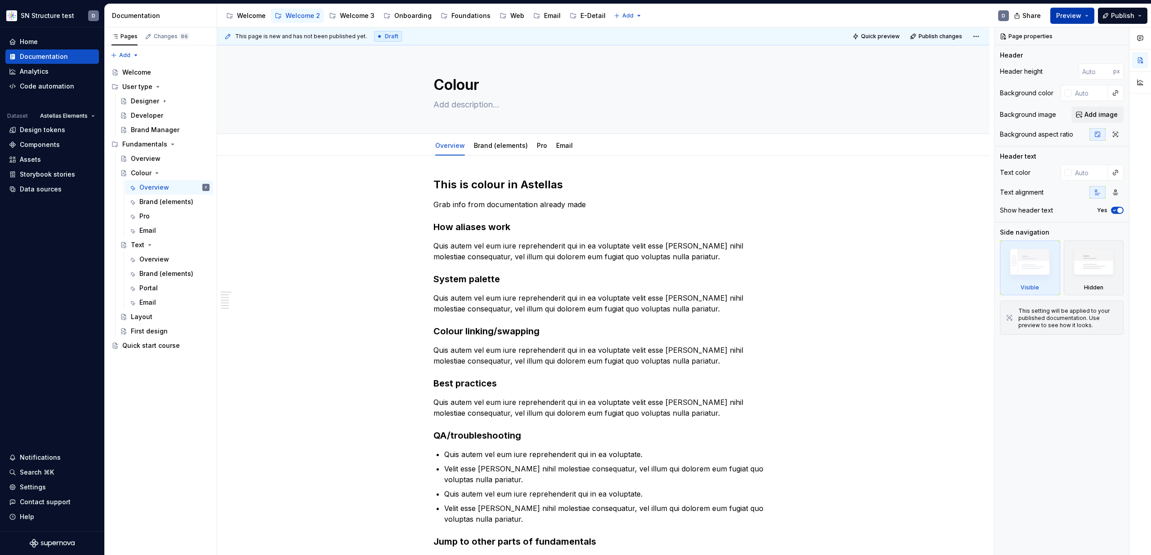
click at [1091, 17] on button "Preview" at bounding box center [1073, 16] width 44 height 16
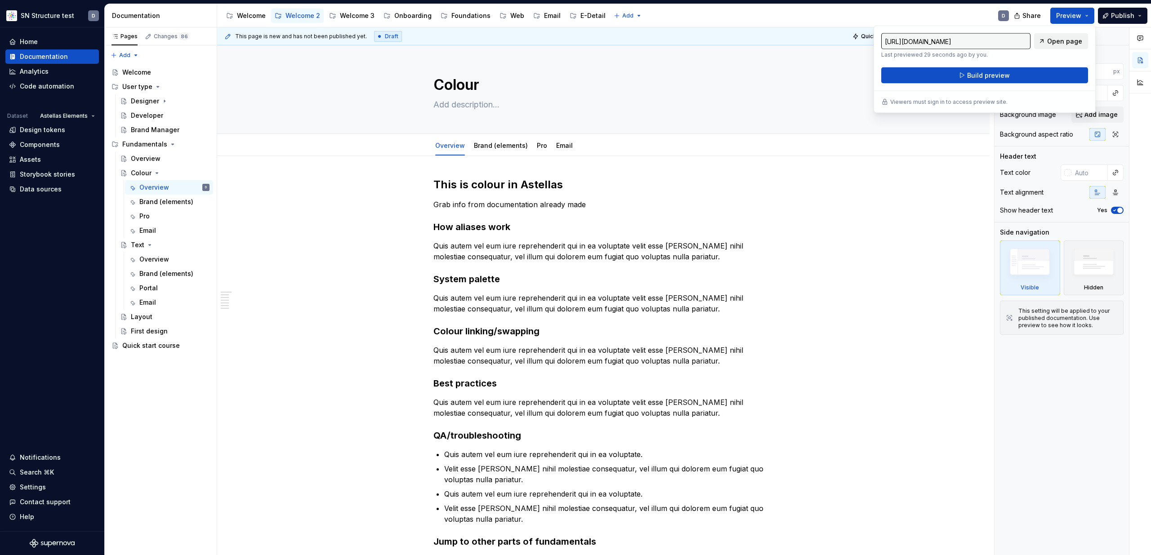
click at [1066, 42] on span "Open page" at bounding box center [1064, 41] width 35 height 9
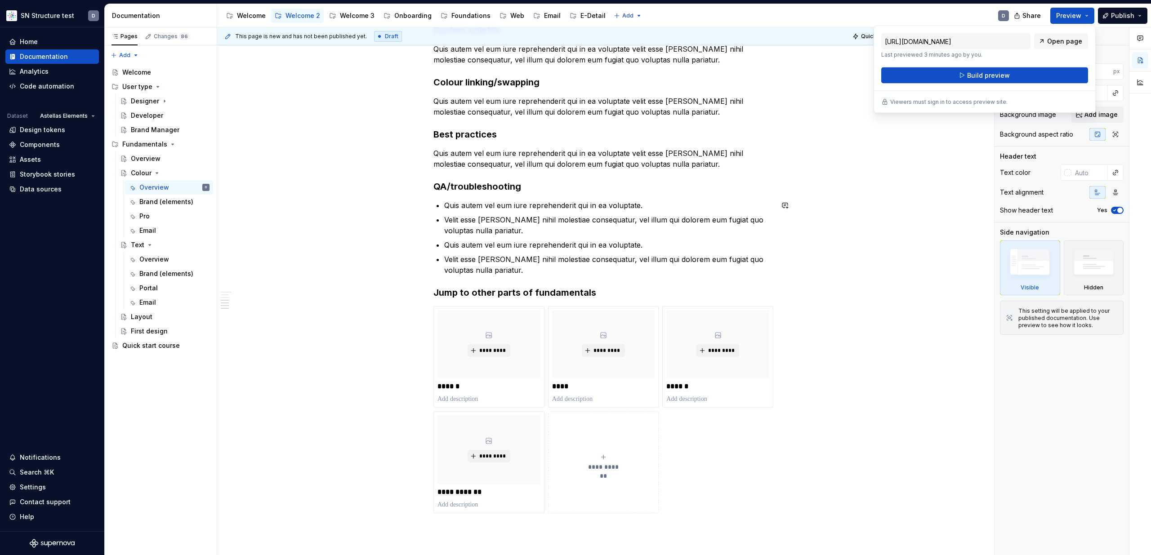
scroll to position [248, 0]
type textarea "*"
